Goal: Transaction & Acquisition: Purchase product/service

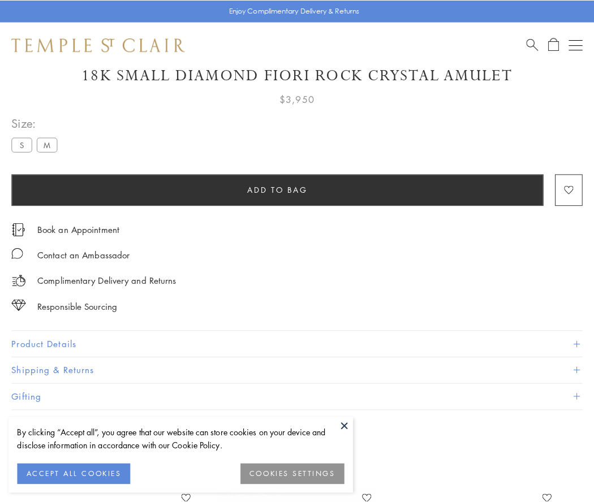
scroll to position [62, 0]
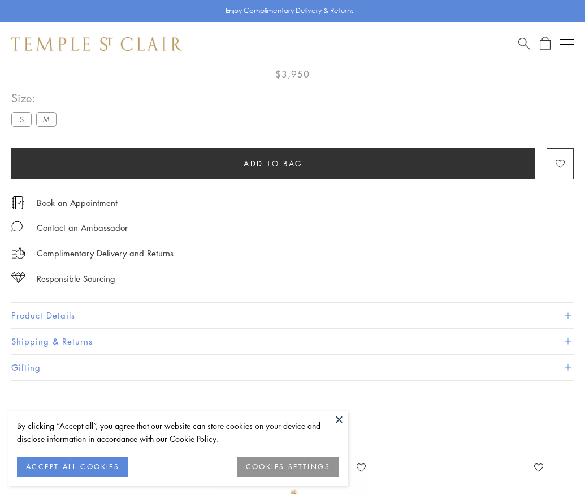
click at [273, 163] on span "Add to bag" at bounding box center [273, 163] width 59 height 12
